Goal: Find specific page/section: Find specific page/section

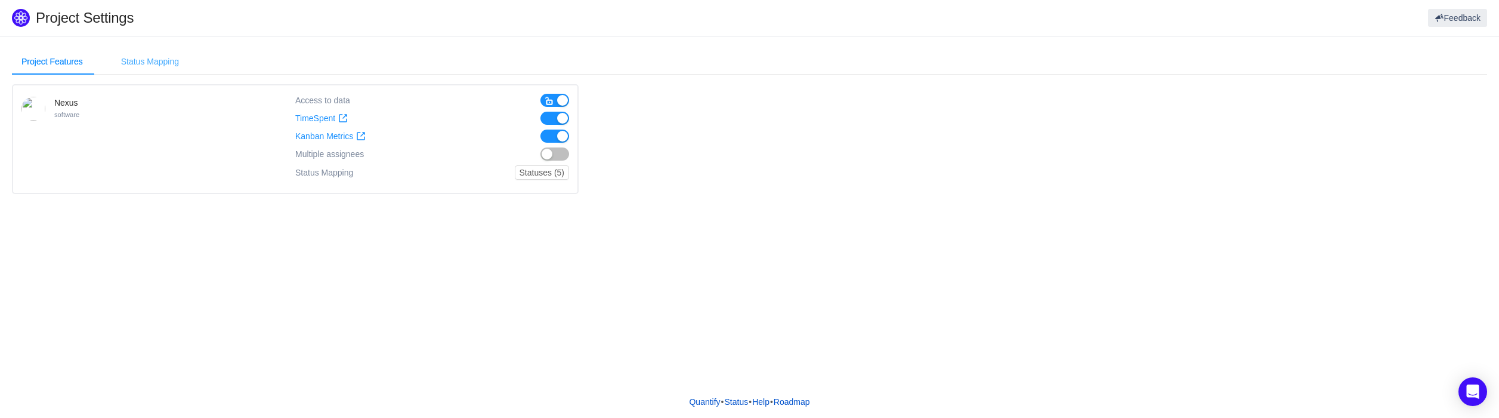
click at [168, 63] on div "Status Mapping" at bounding box center [150, 61] width 77 height 27
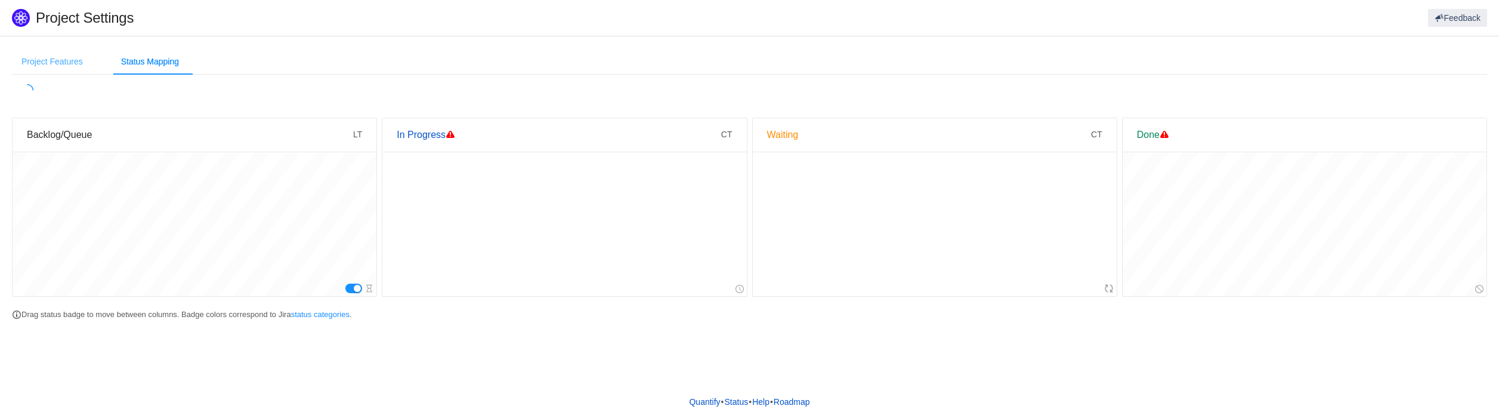
click at [66, 63] on div "Project Features" at bounding box center [52, 61] width 81 height 27
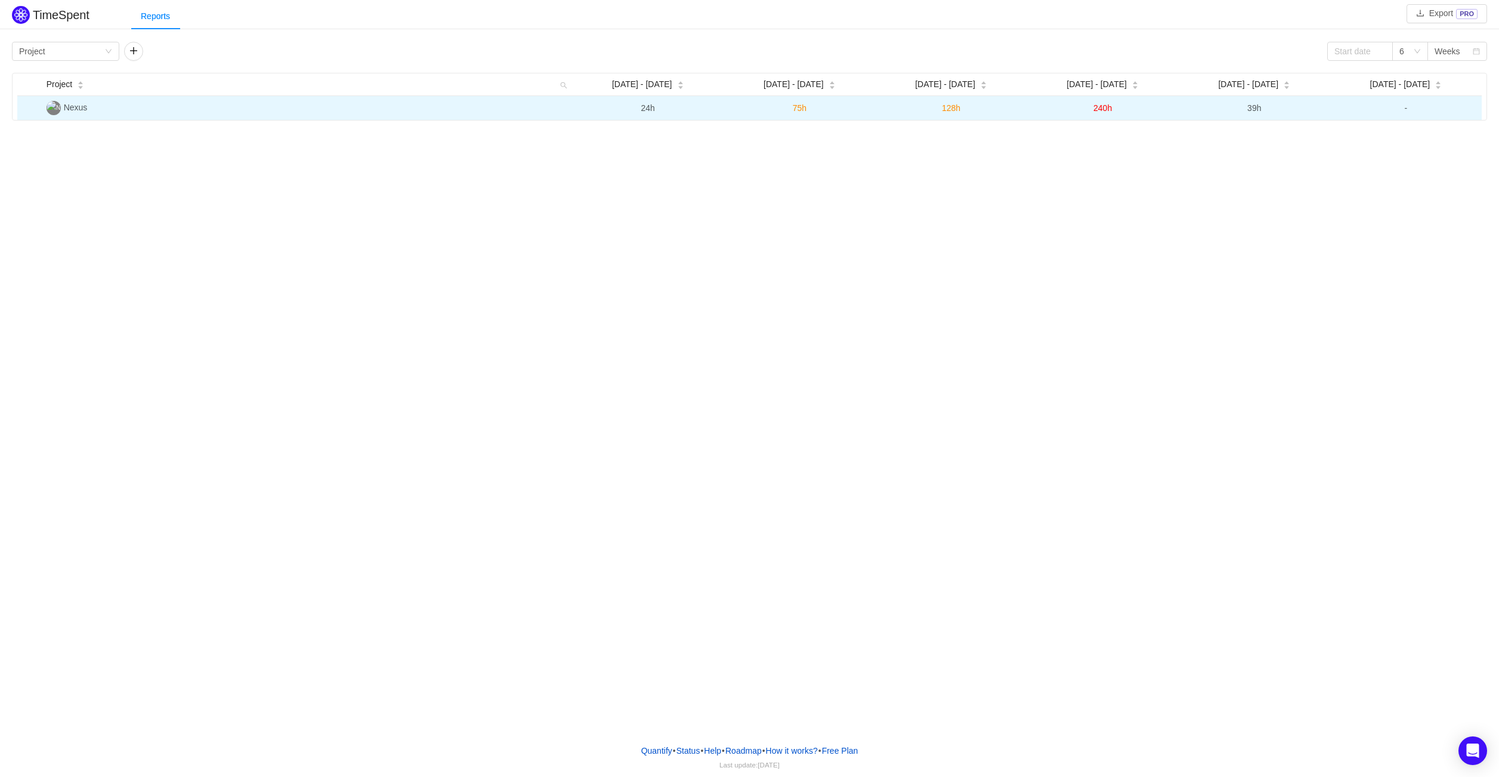
click at [67, 107] on span "Nexus" at bounding box center [76, 108] width 24 height 10
click at [54, 110] on img at bounding box center [54, 108] width 14 height 14
click at [91, 113] on td "Nexus" at bounding box center [307, 108] width 530 height 24
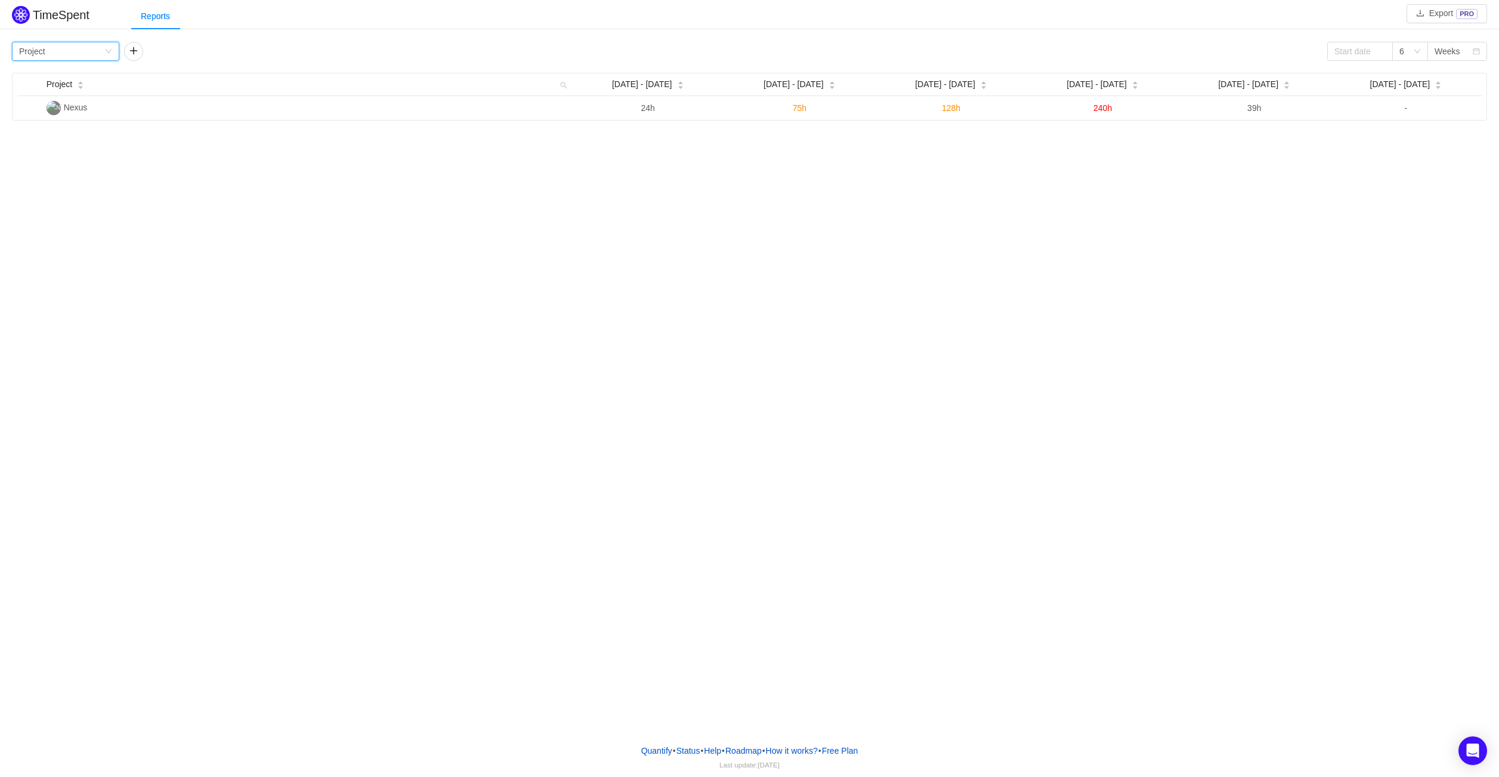
click at [106, 42] on div "Group by Project" at bounding box center [65, 51] width 107 height 19
click at [55, 144] on li "Person" at bounding box center [65, 151] width 107 height 19
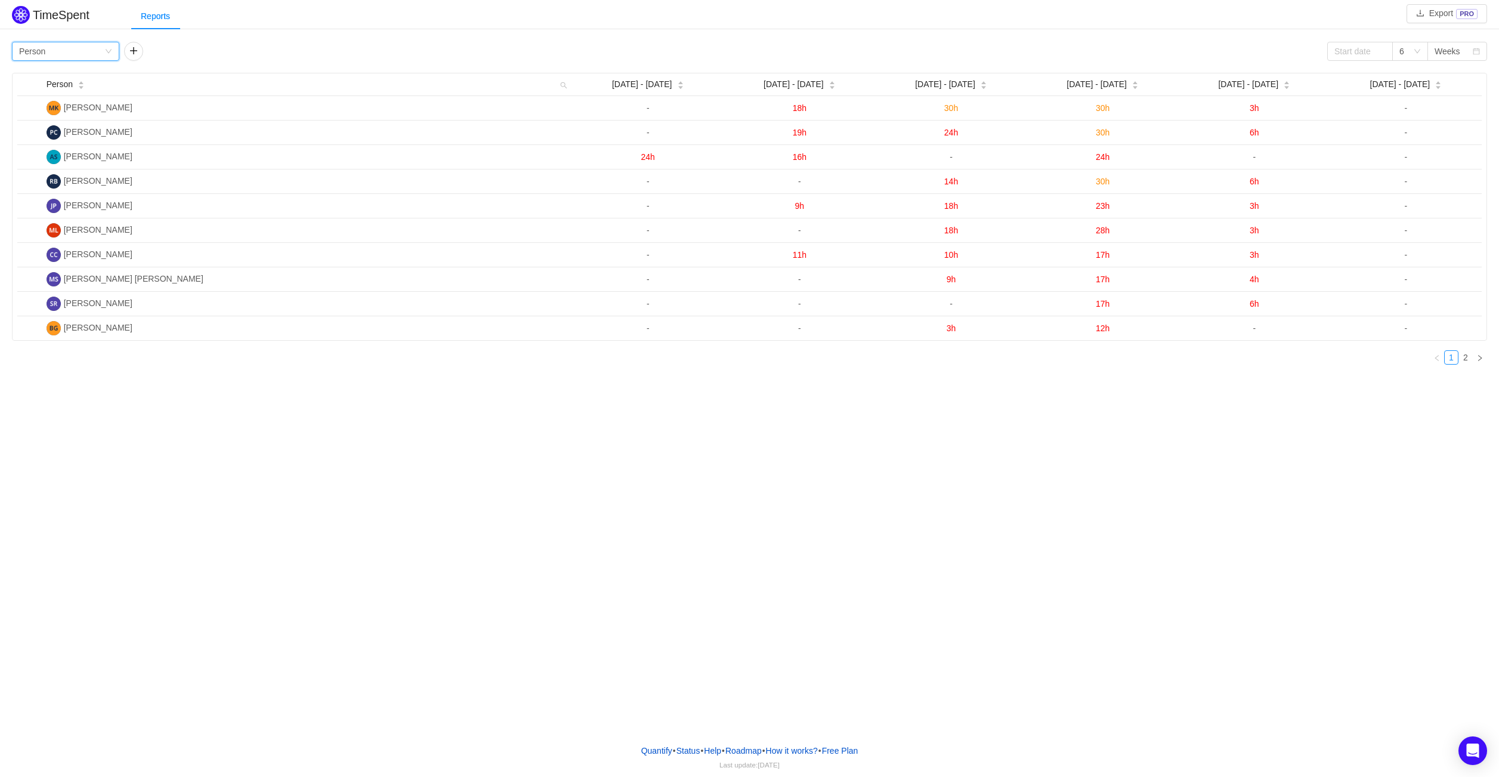
click at [77, 48] on div "Group by Person" at bounding box center [61, 51] width 85 height 18
click at [52, 116] on li "Program" at bounding box center [65, 113] width 107 height 19
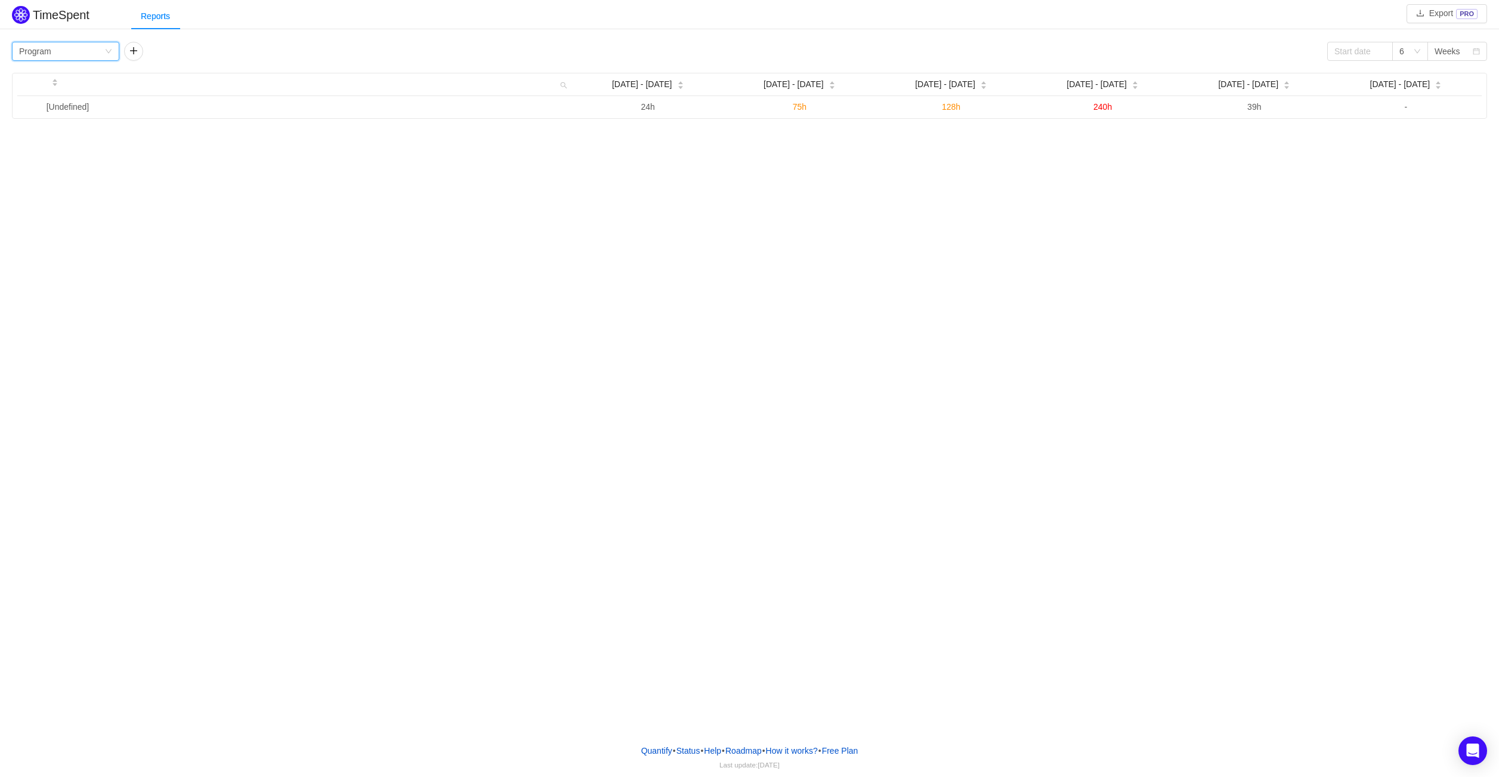
click at [75, 51] on div "Group by Program" at bounding box center [61, 51] width 85 height 18
click at [52, 128] on li "Epic" at bounding box center [65, 132] width 107 height 19
click at [78, 55] on div "Group by Epic" at bounding box center [61, 51] width 85 height 18
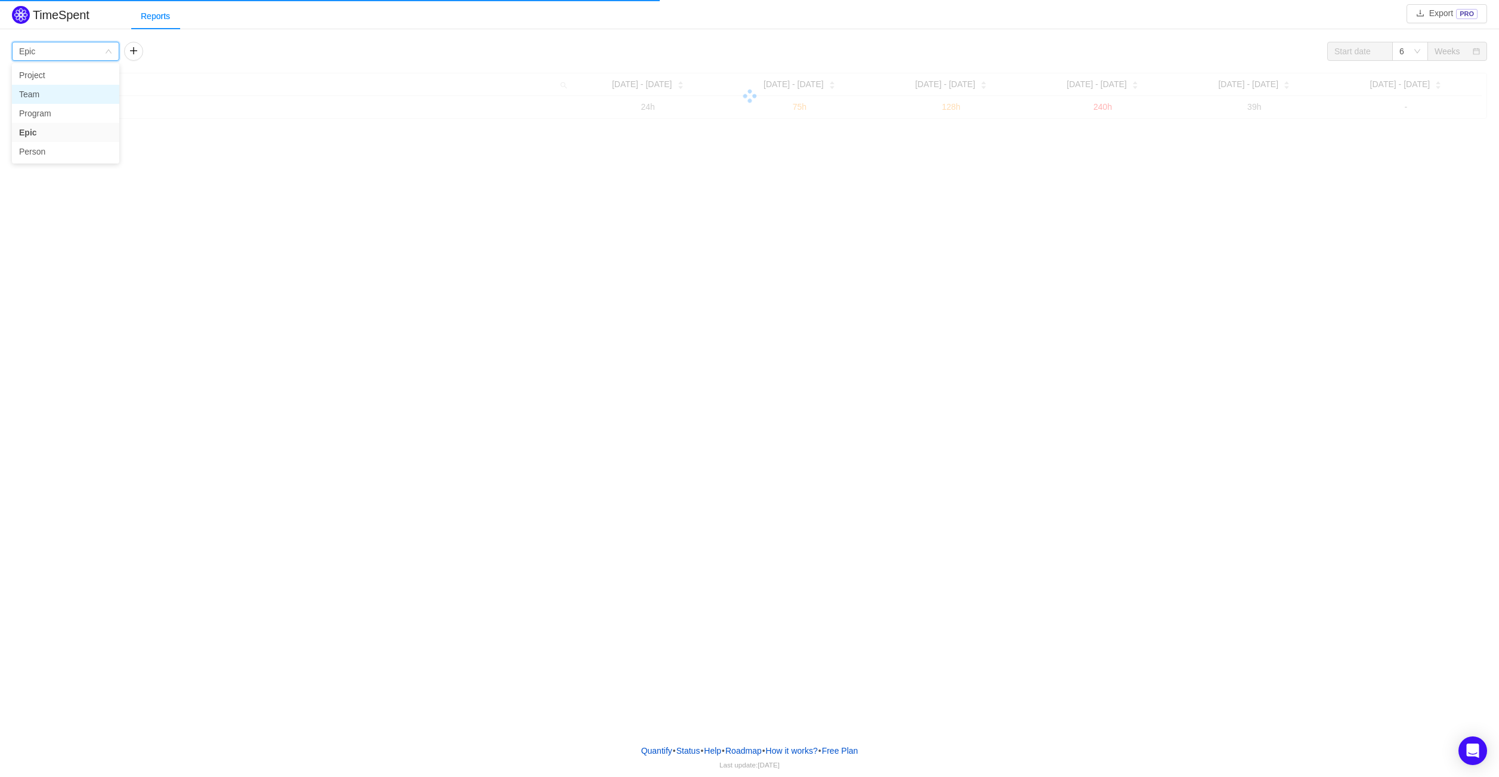
click at [65, 98] on li "Team" at bounding box center [65, 94] width 107 height 19
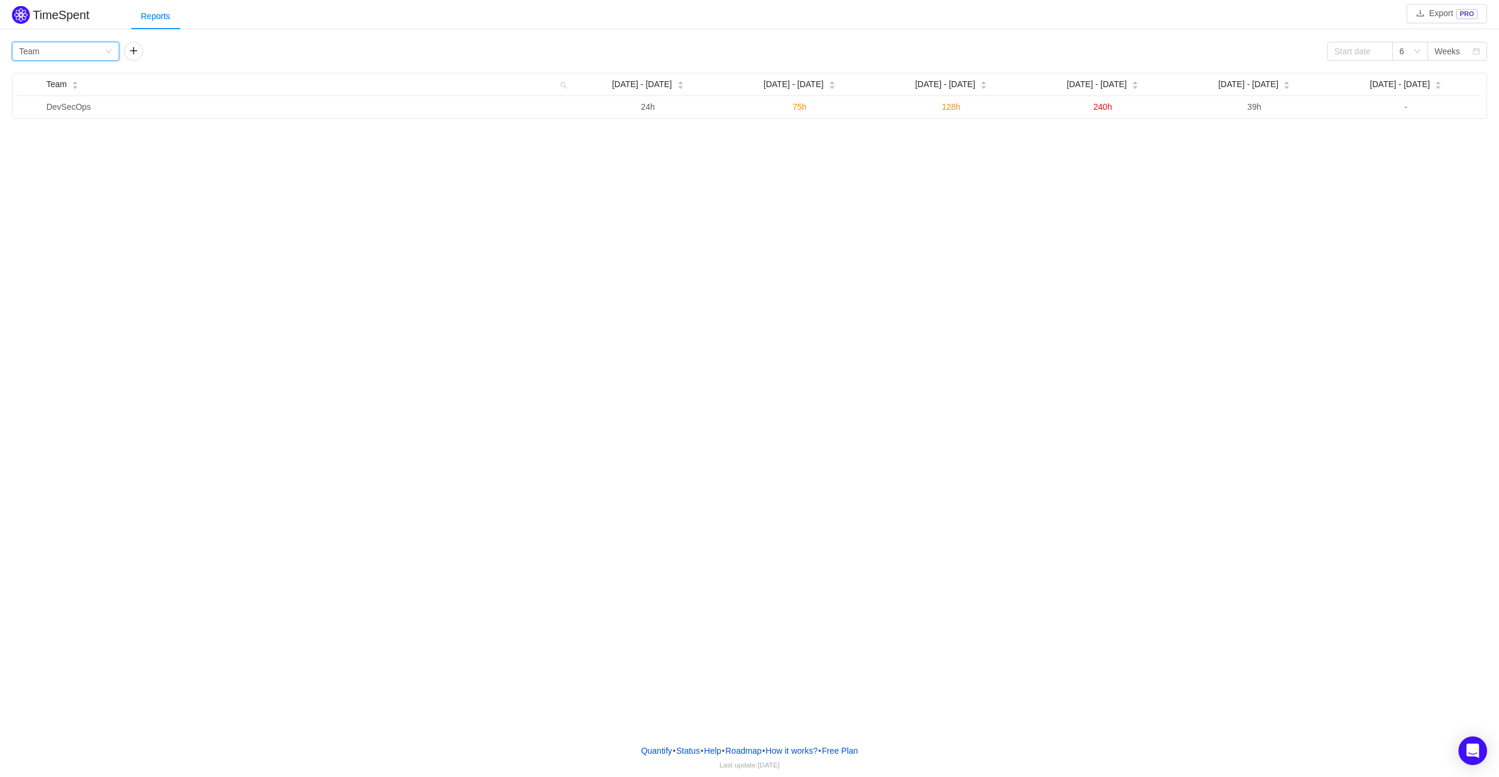
click at [66, 53] on div "Group by Team" at bounding box center [61, 51] width 85 height 18
click at [59, 78] on li "Project" at bounding box center [65, 75] width 107 height 19
click at [236, 52] on div "Group by Project 6 Weeks" at bounding box center [749, 51] width 1475 height 19
